Goal: Find specific page/section: Find specific page/section

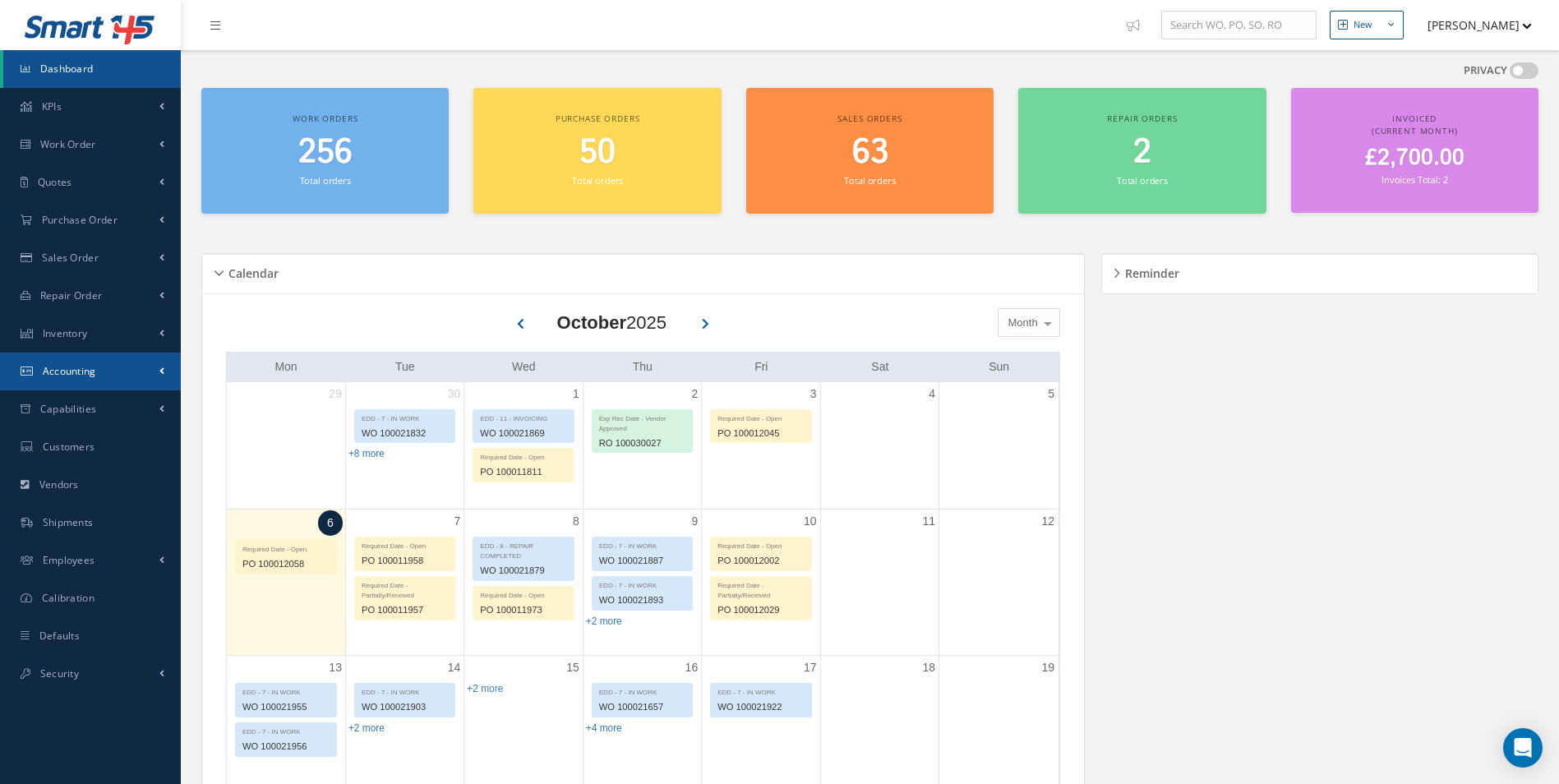
click at [140, 372] on link "Accounting" at bounding box center [90, 371] width 181 height 37
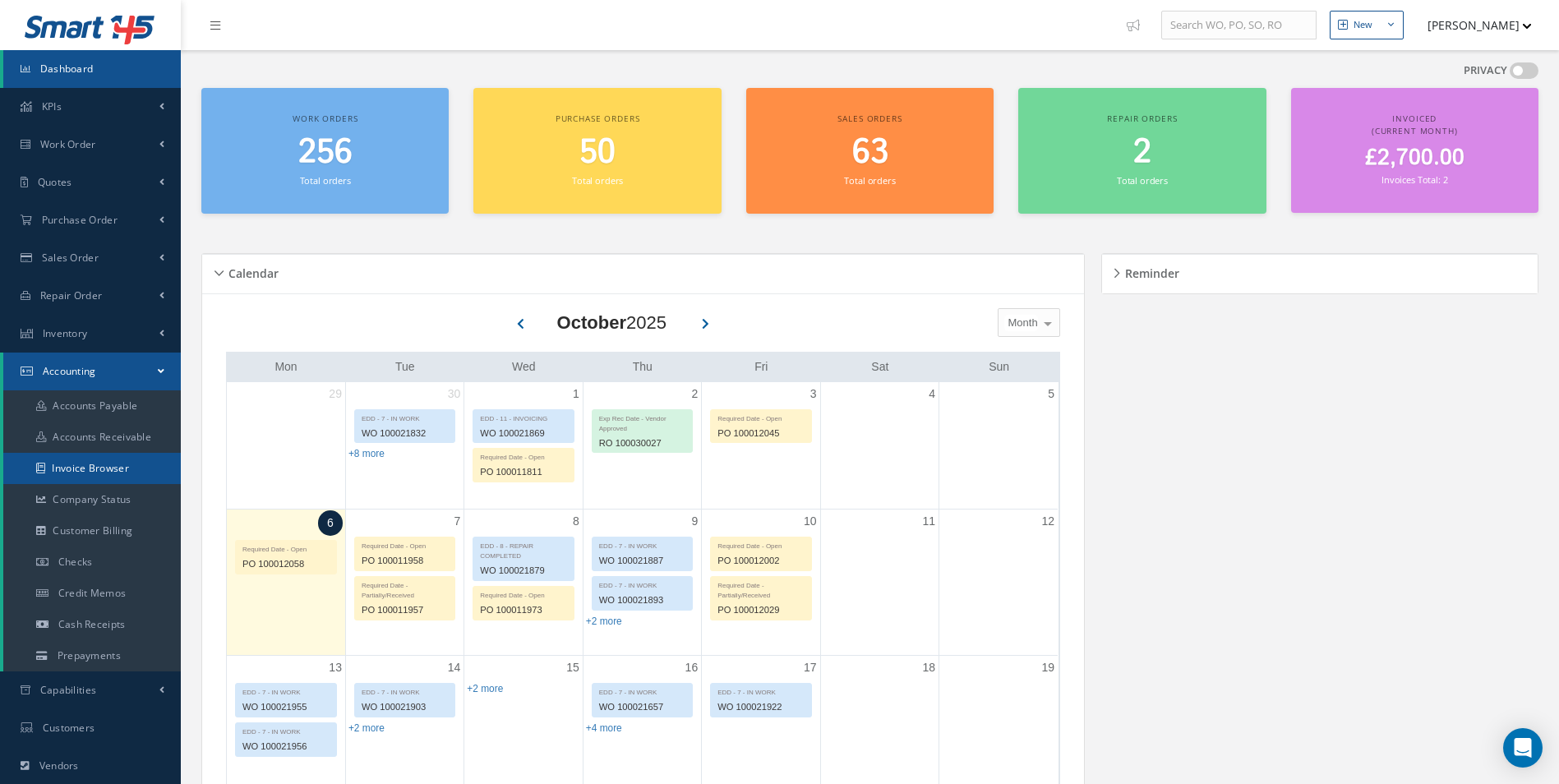
click at [111, 474] on link "Invoice Browser" at bounding box center [92, 469] width 178 height 31
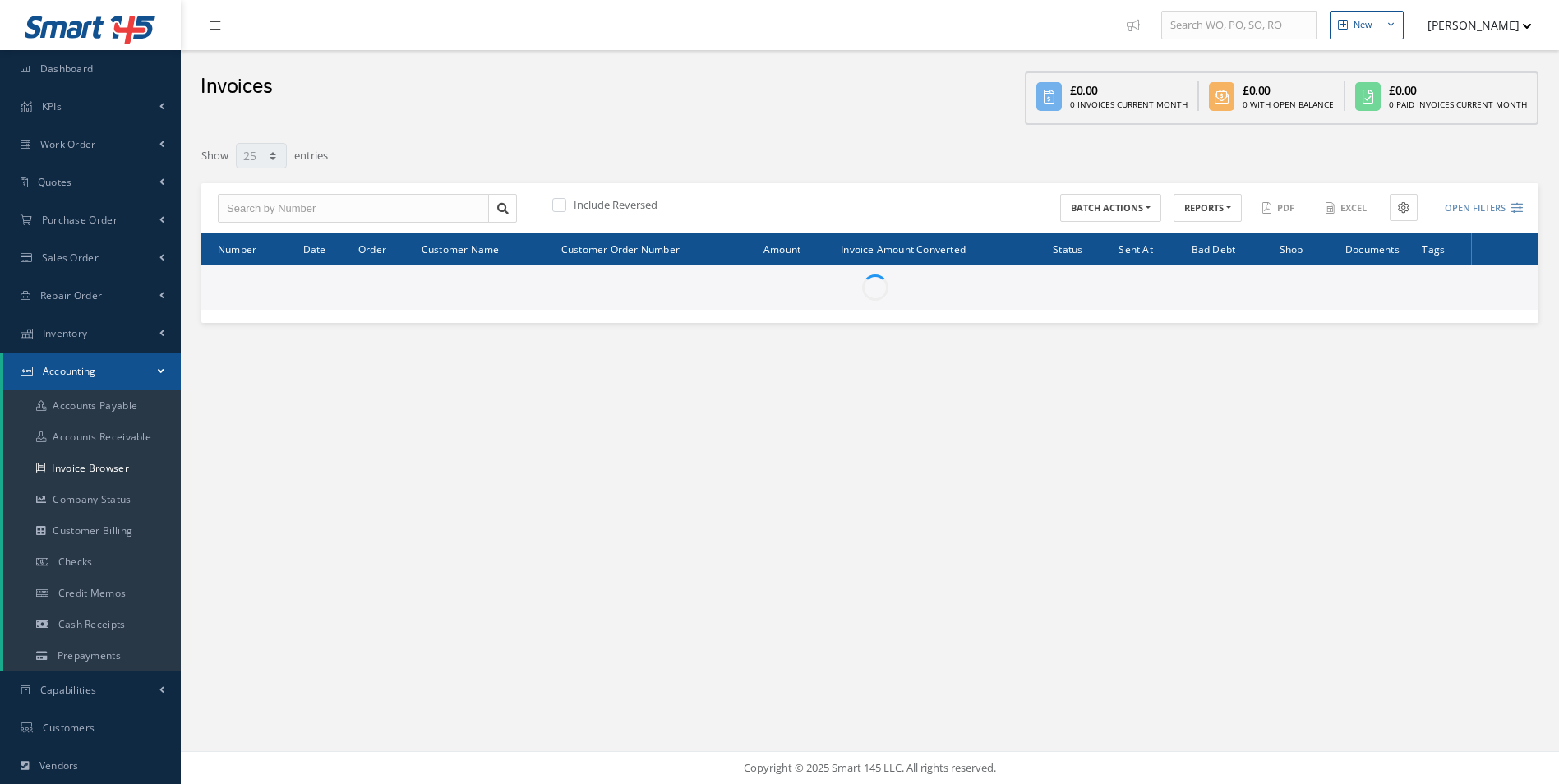
select select "25"
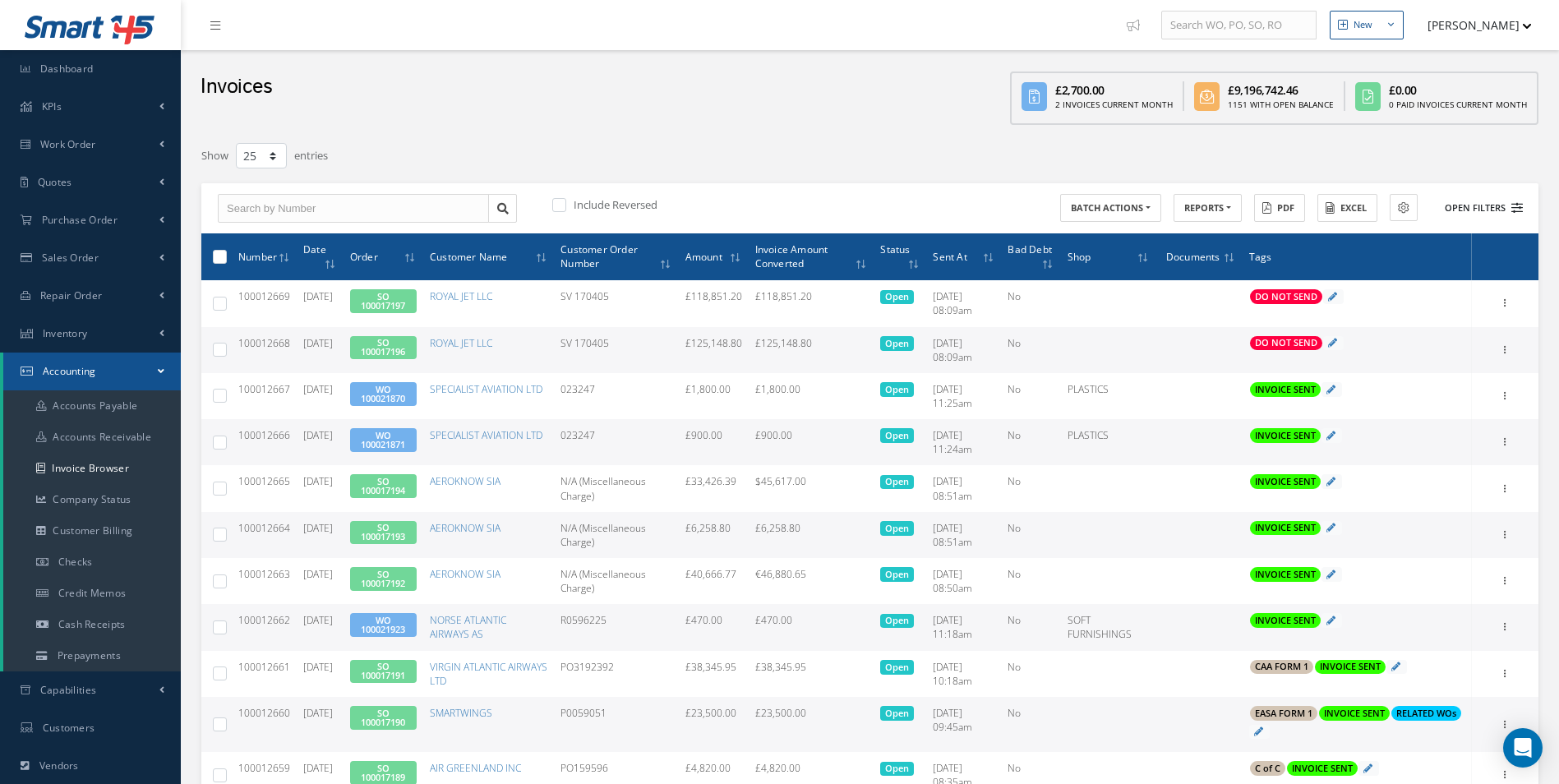
click at [1476, 212] on button "Open Filters" at bounding box center [1476, 209] width 93 height 27
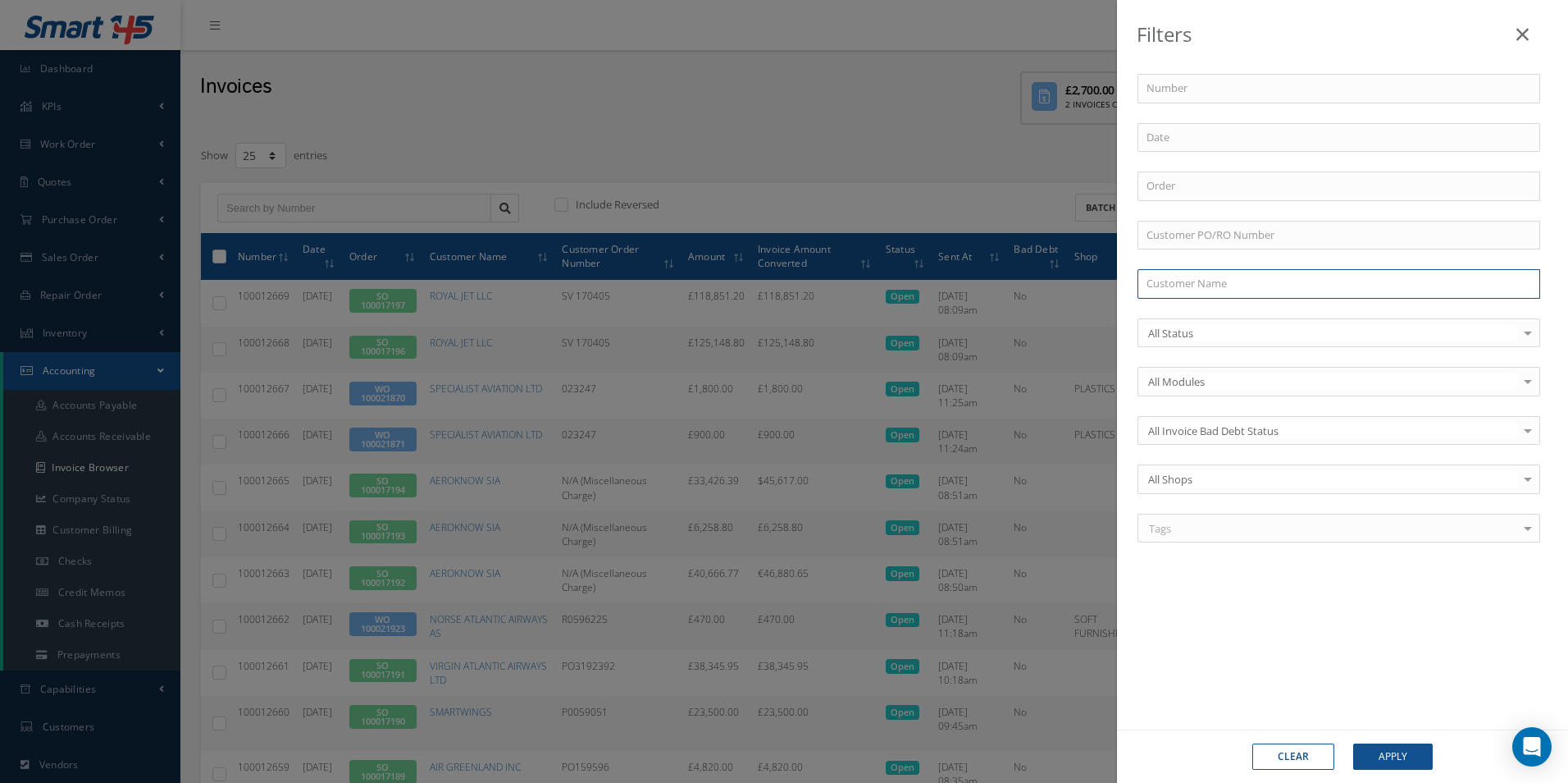
click at [1208, 284] on input "text" at bounding box center [1339, 284] width 402 height 29
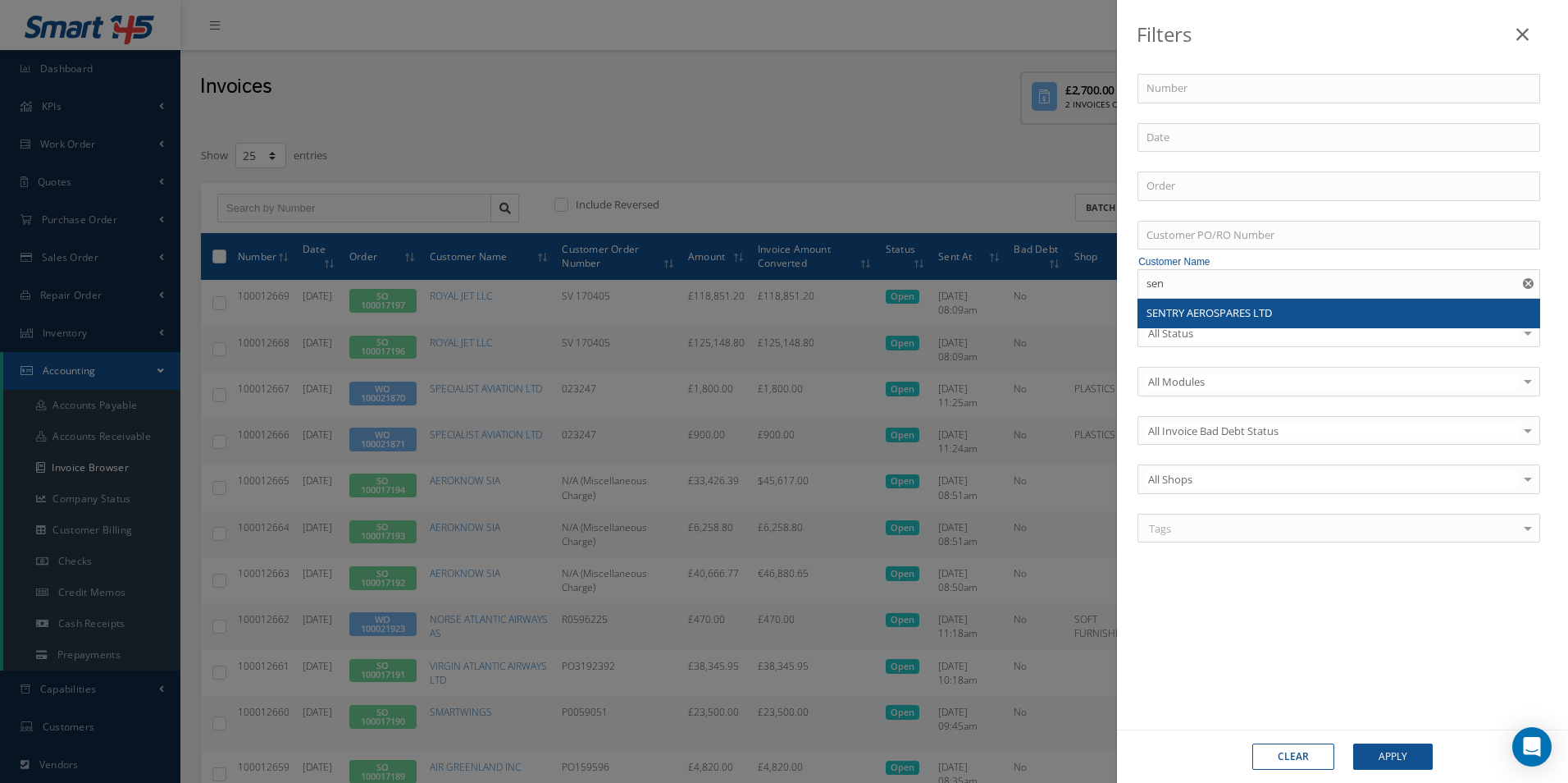
click at [1199, 307] on span "SENTRY AEROSPARES LTD" at bounding box center [1209, 312] width 126 height 15
type input "SENTRY AEROSPARES LTD"
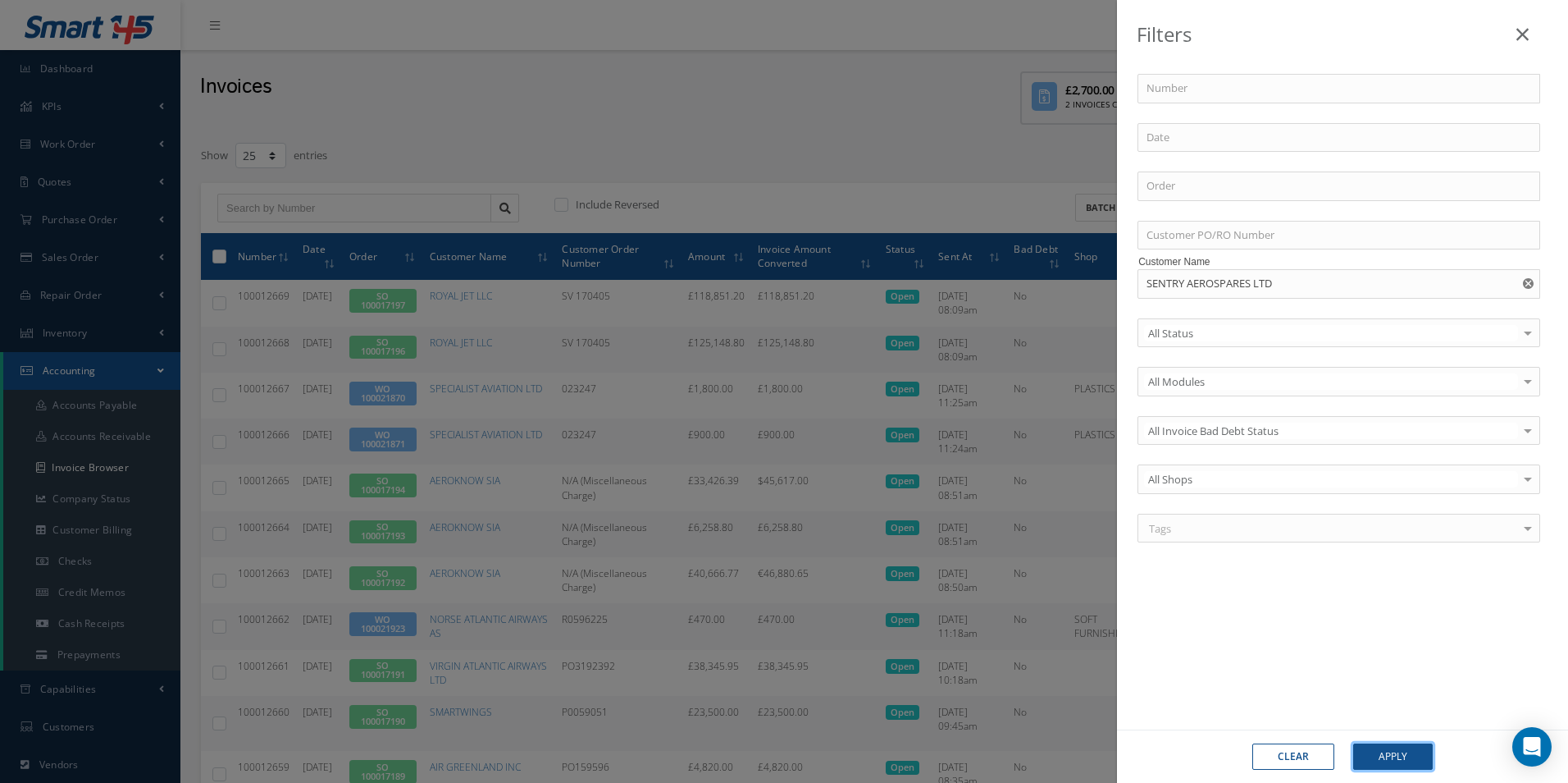
click at [1387, 759] on button "Apply" at bounding box center [1392, 756] width 79 height 26
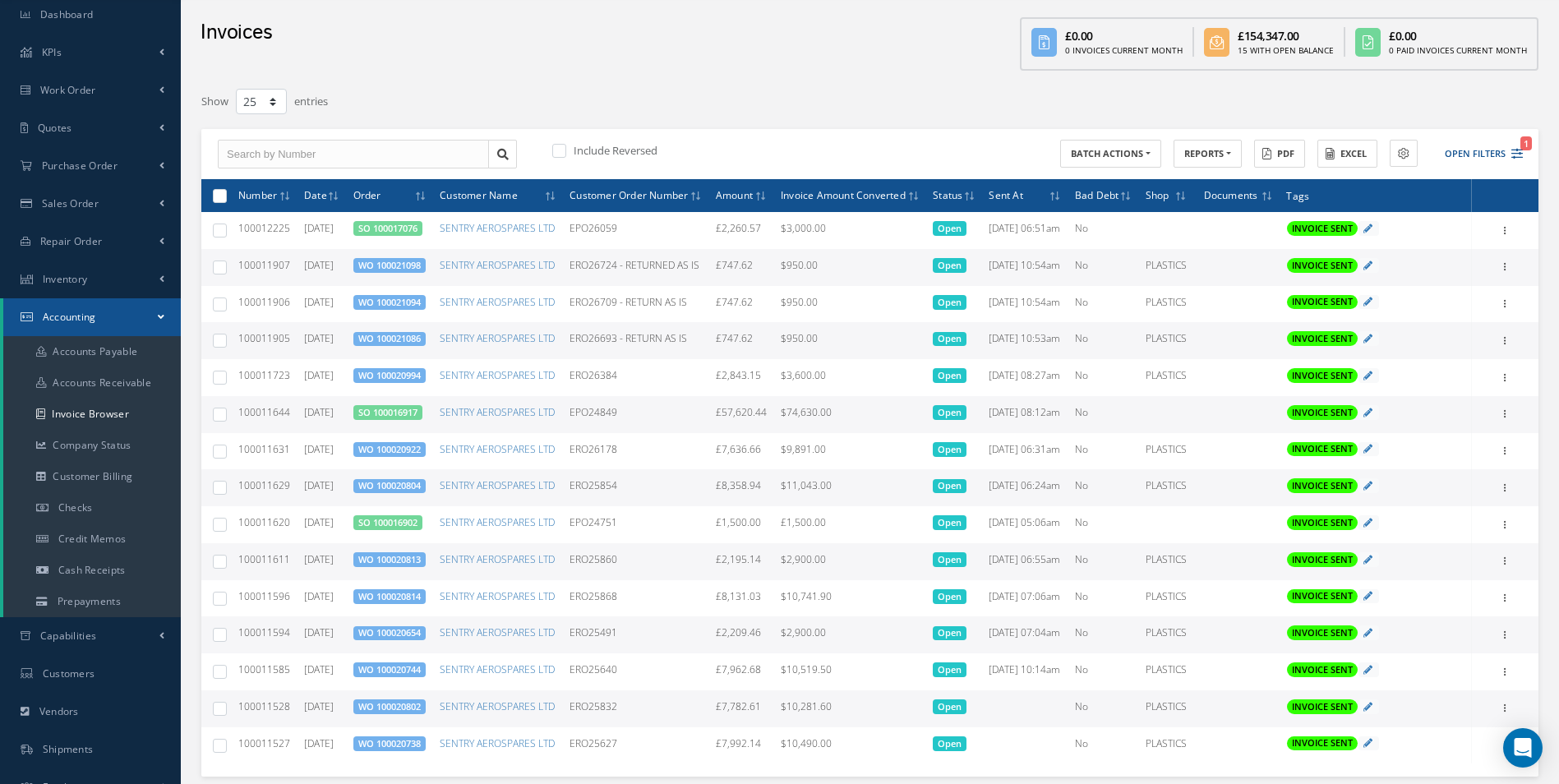
scroll to position [82, 0]
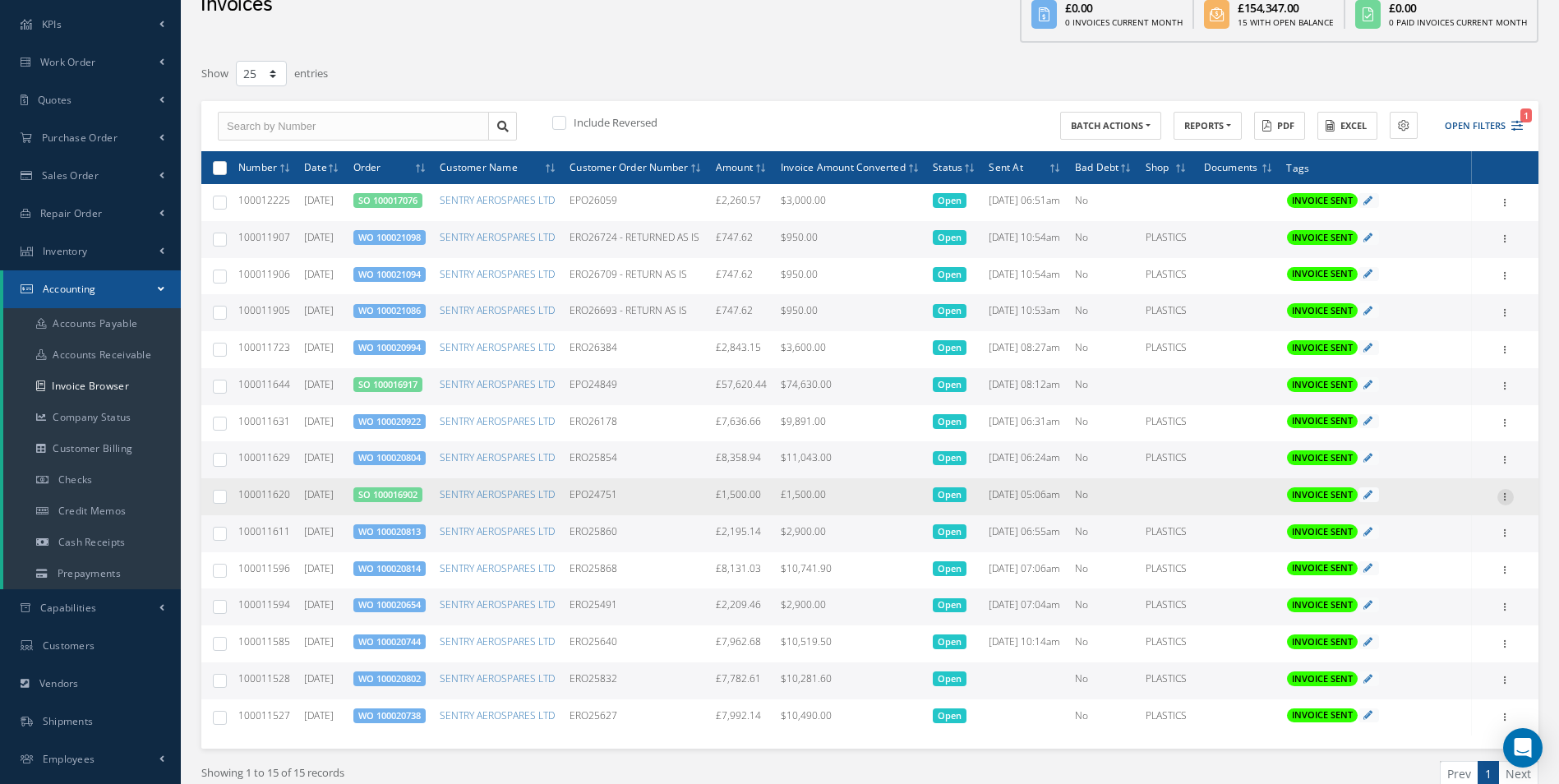
click at [1509, 502] on icon at bounding box center [1505, 495] width 16 height 13
click at [1430, 519] on link "Print" at bounding box center [1430, 507] width 129 height 21
